Goal: Find specific page/section

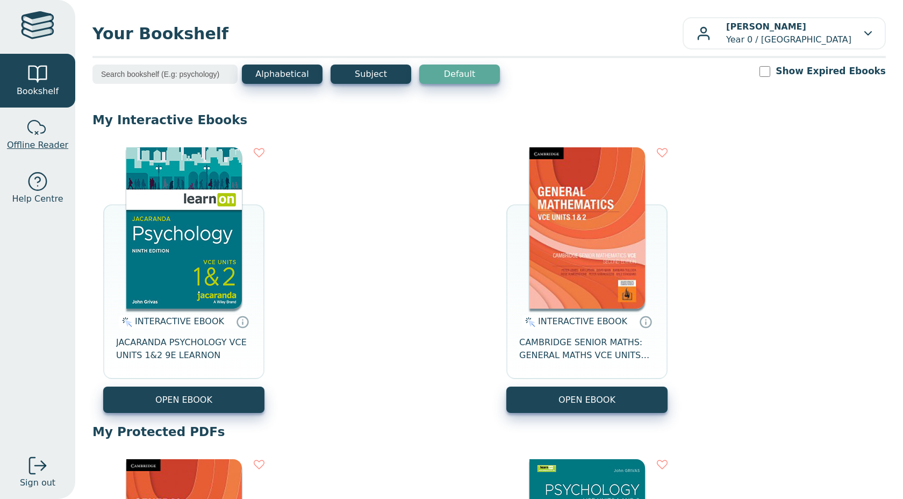
click at [31, 139] on span "Offline Reader" at bounding box center [37, 145] width 61 height 13
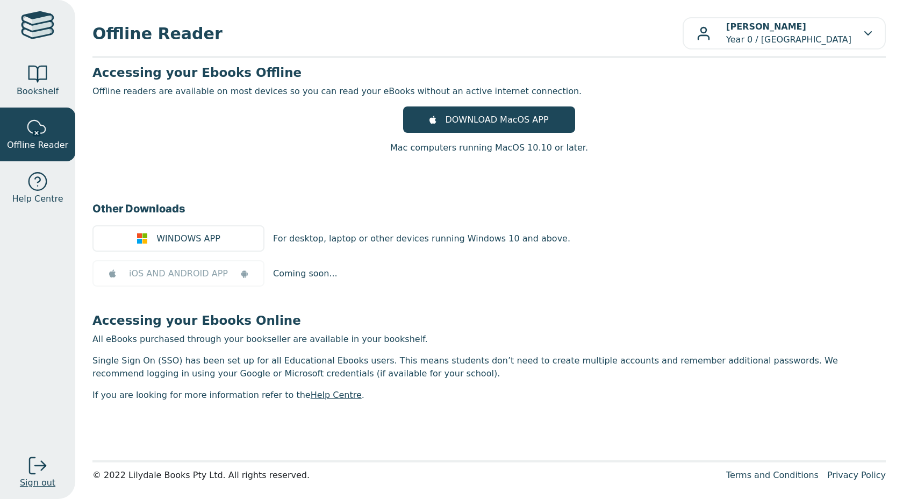
click at [39, 467] on div at bounding box center [37, 465] width 21 height 21
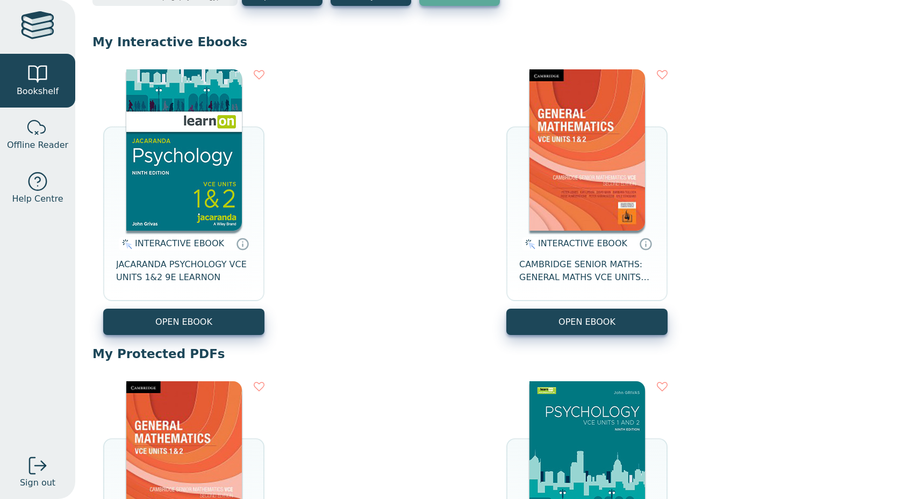
scroll to position [80, 0]
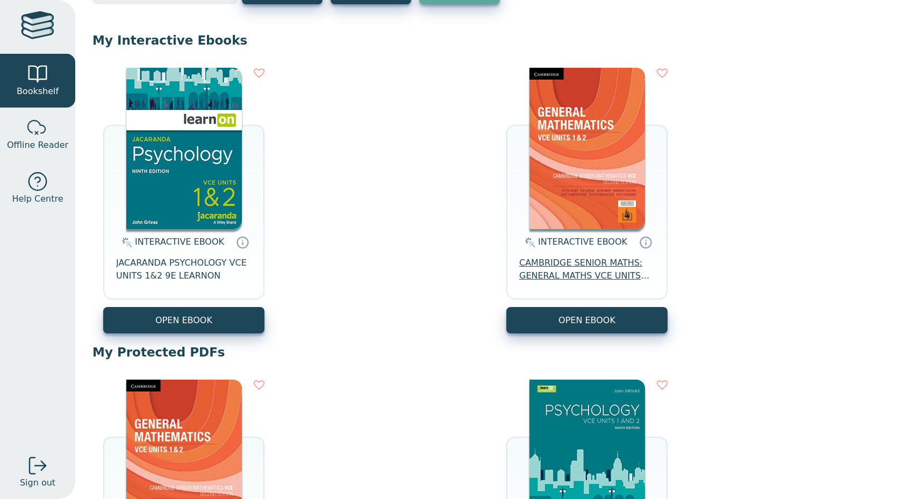
click at [550, 275] on span "CAMBRIDGE SENIOR MATHS: GENERAL MATHS VCE UNITS 1&2 EBOOK 2E" at bounding box center [586, 269] width 135 height 26
